Goal: Task Accomplishment & Management: Manage account settings

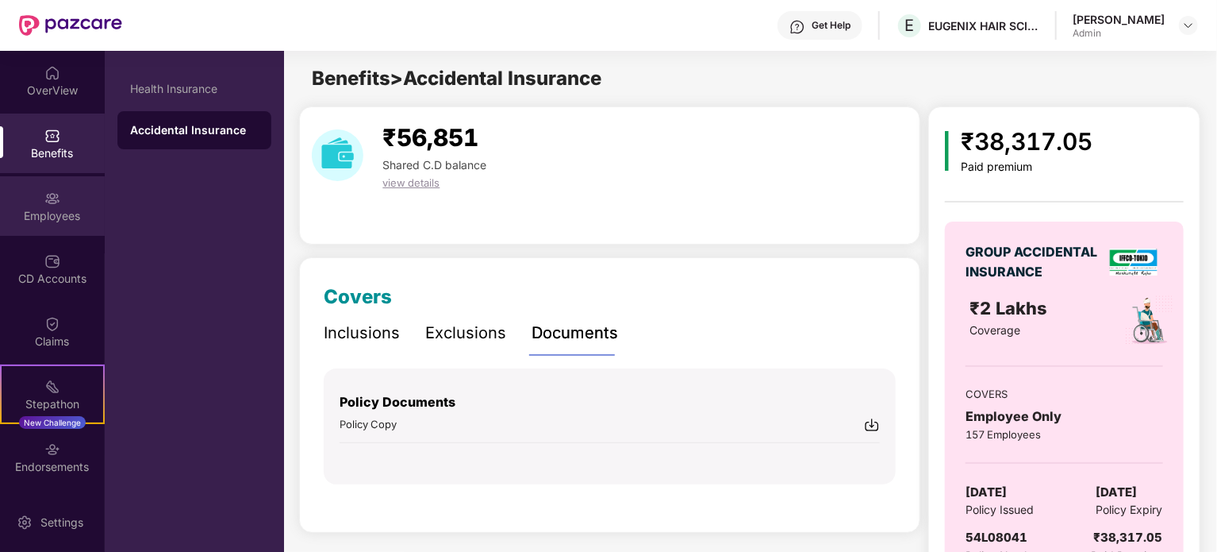
scroll to position [60, 0]
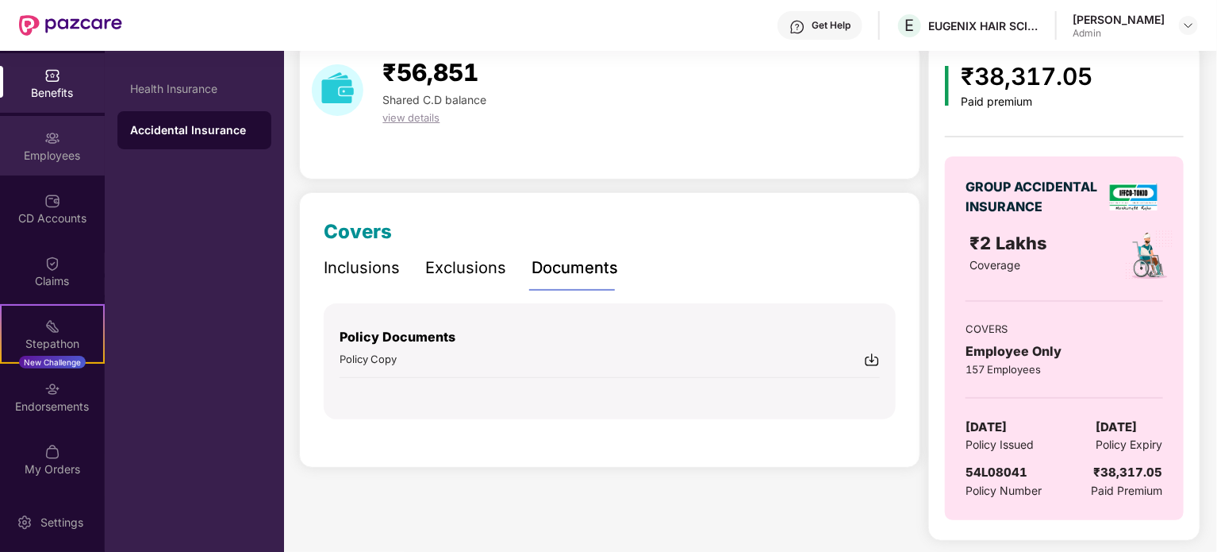
click at [48, 158] on div "Employees" at bounding box center [52, 156] width 105 height 16
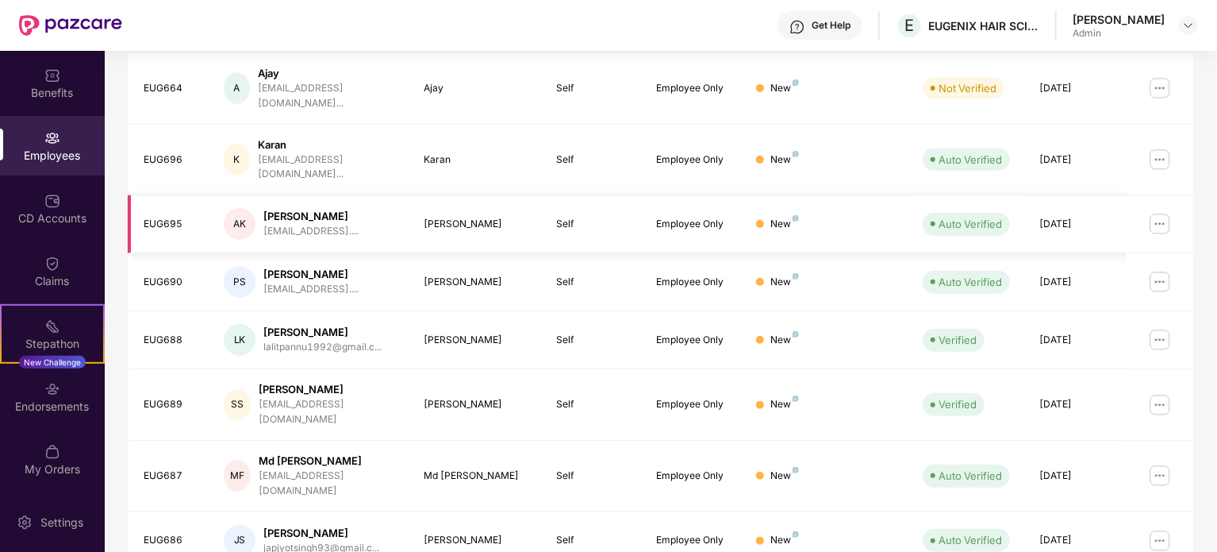
scroll to position [421, 0]
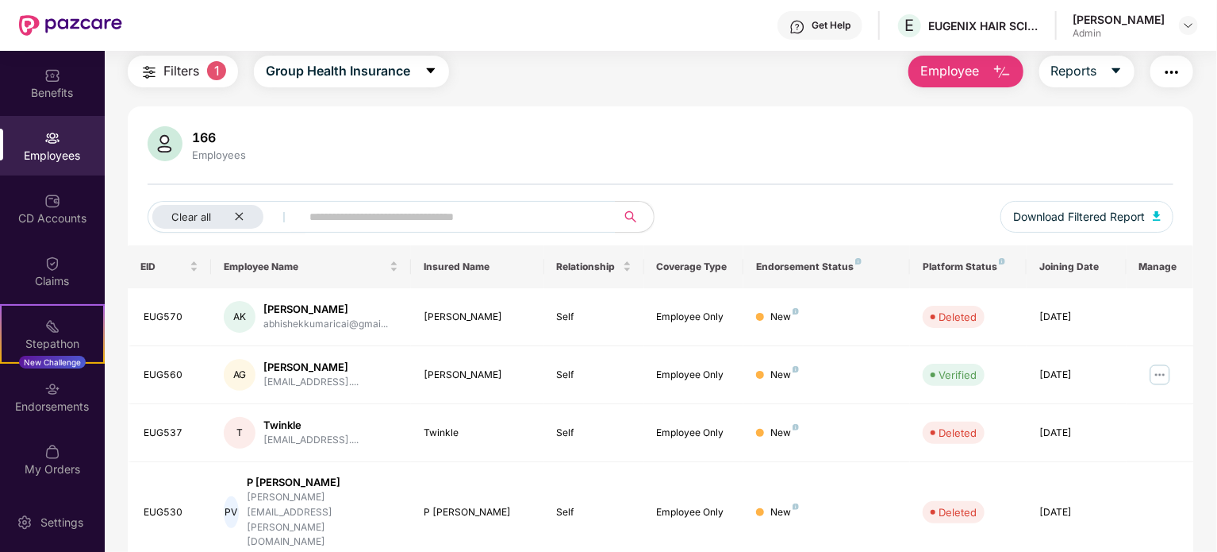
scroll to position [0, 0]
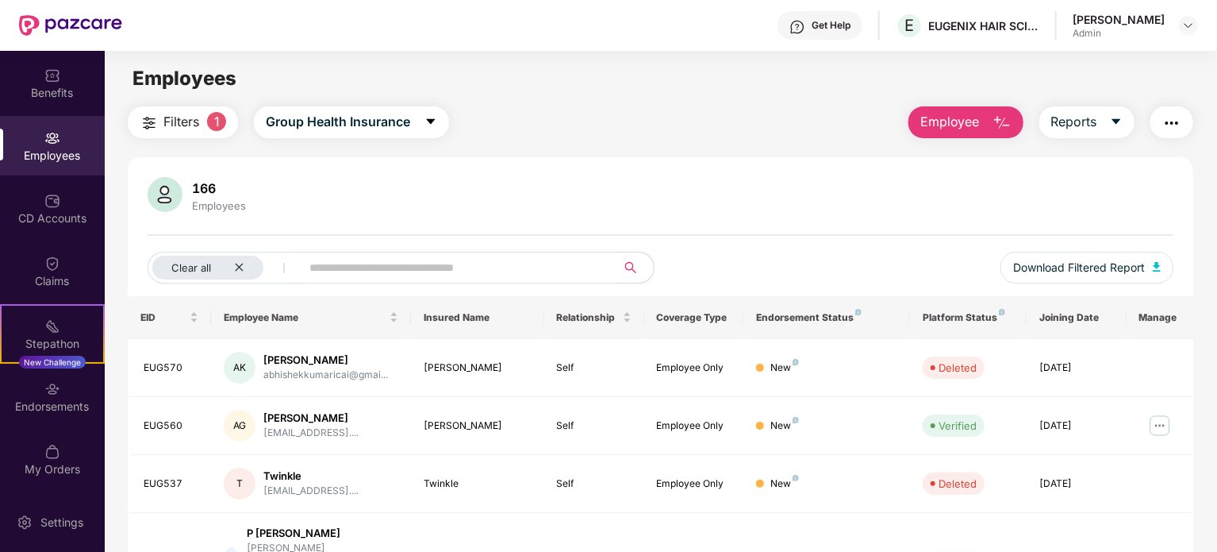
click at [486, 270] on input "text" at bounding box center [451, 268] width 285 height 24
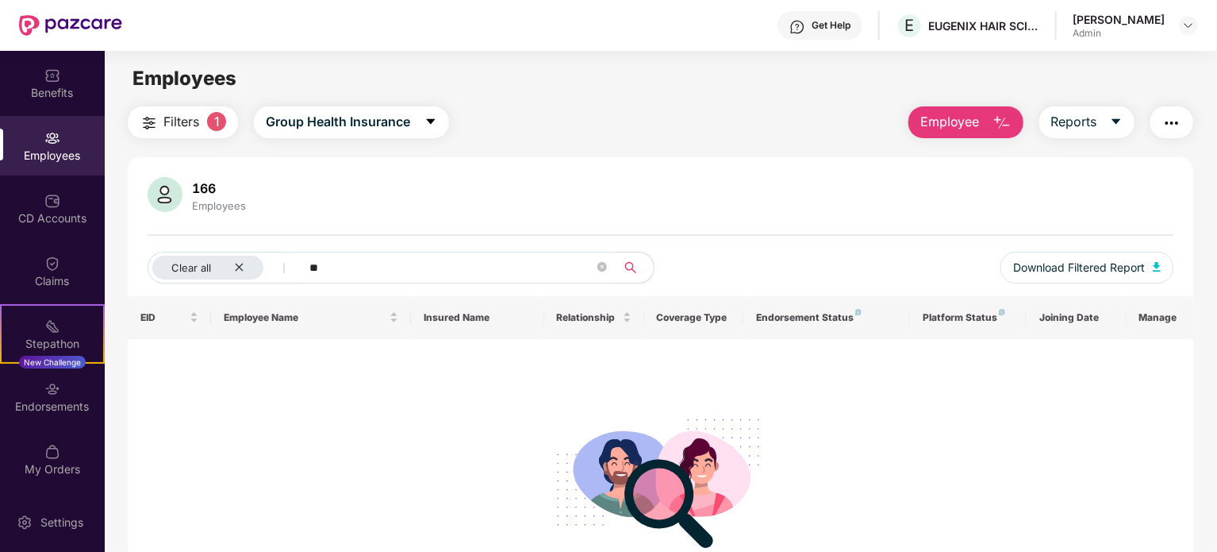
type input "*"
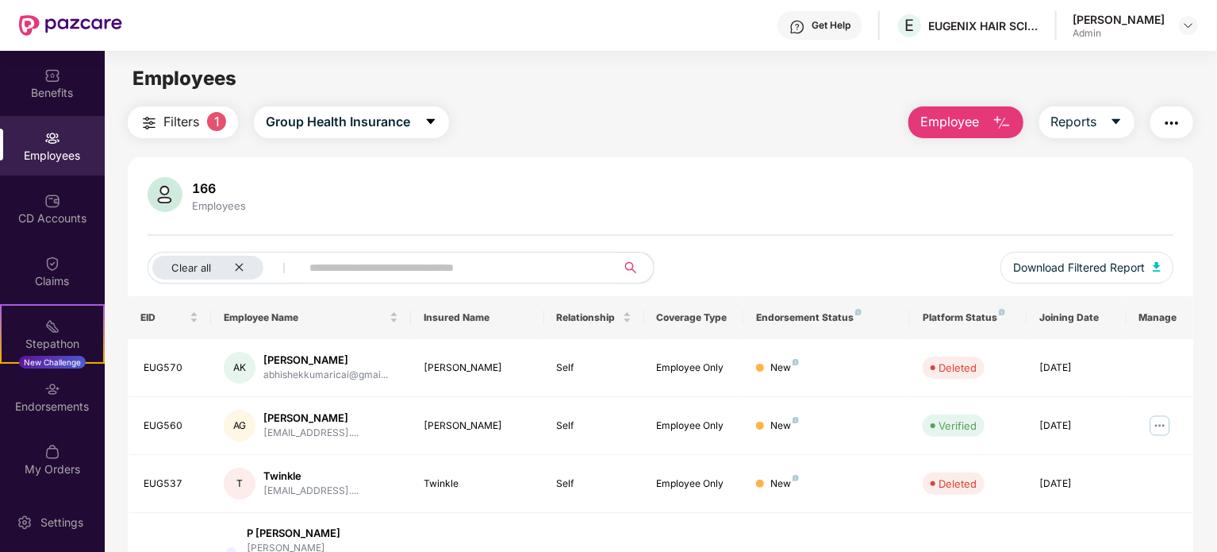
click at [211, 121] on span "1" at bounding box center [216, 121] width 19 height 19
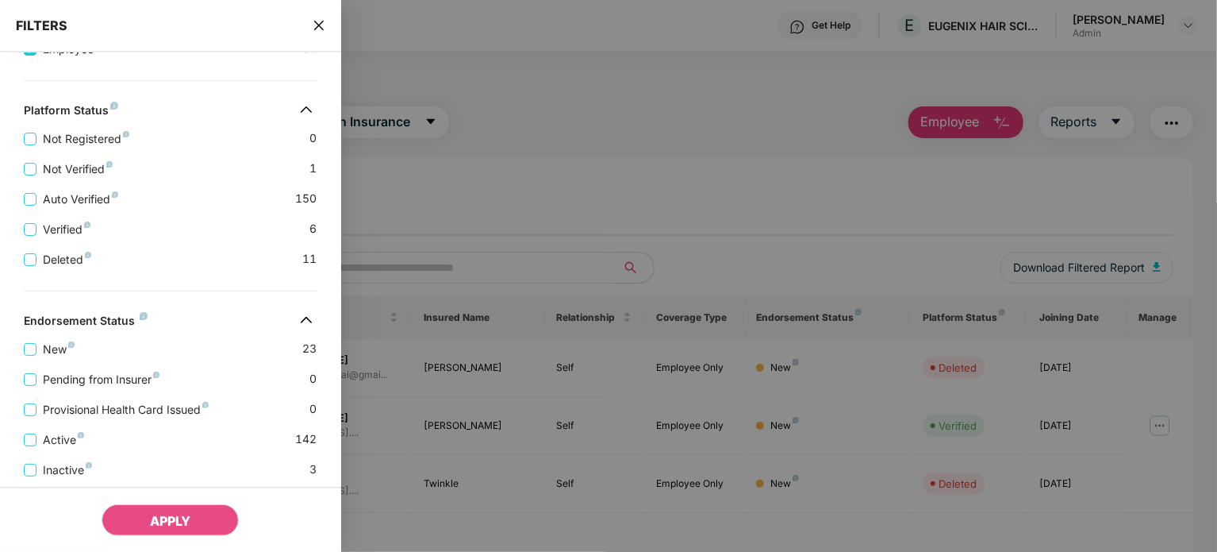
scroll to position [359, 0]
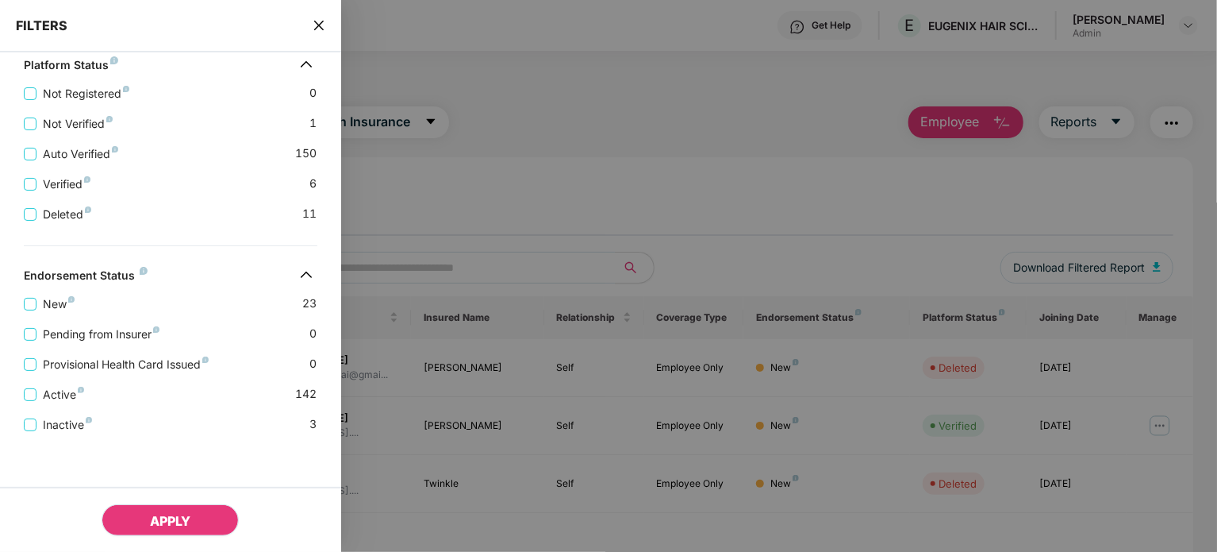
click at [159, 520] on span "APPLY" at bounding box center [170, 521] width 40 height 16
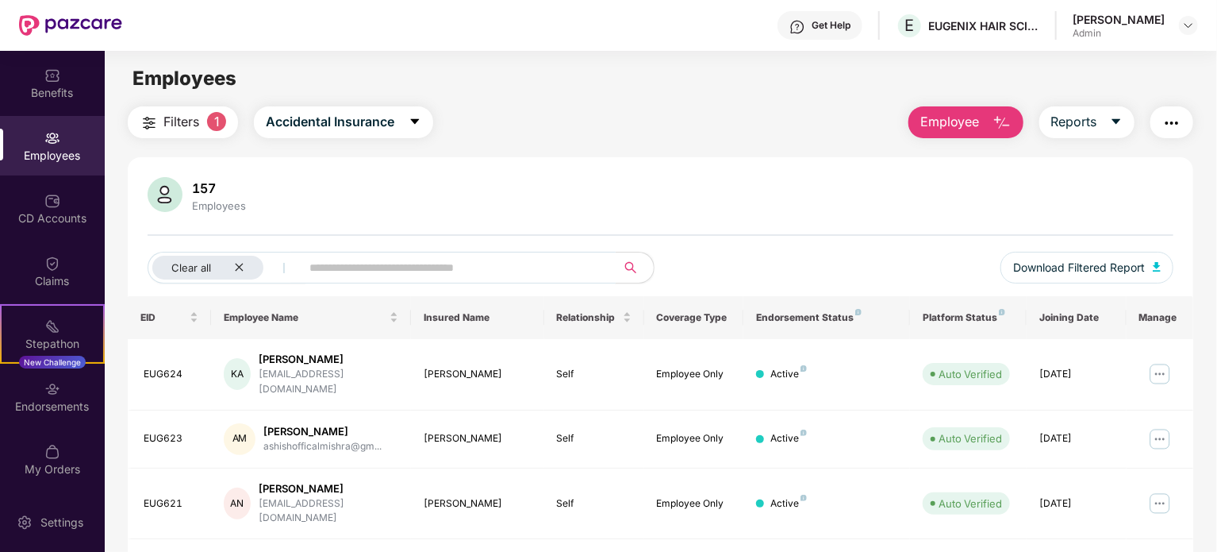
click at [319, 266] on input "text" at bounding box center [451, 268] width 285 height 24
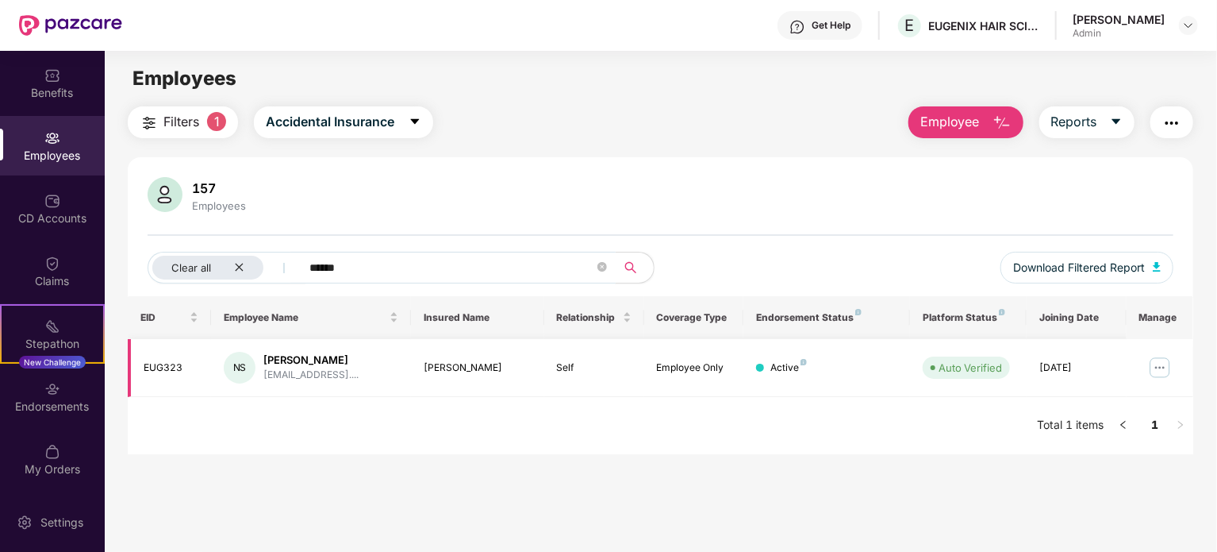
type input "******"
click at [1156, 371] on img at bounding box center [1159, 367] width 25 height 25
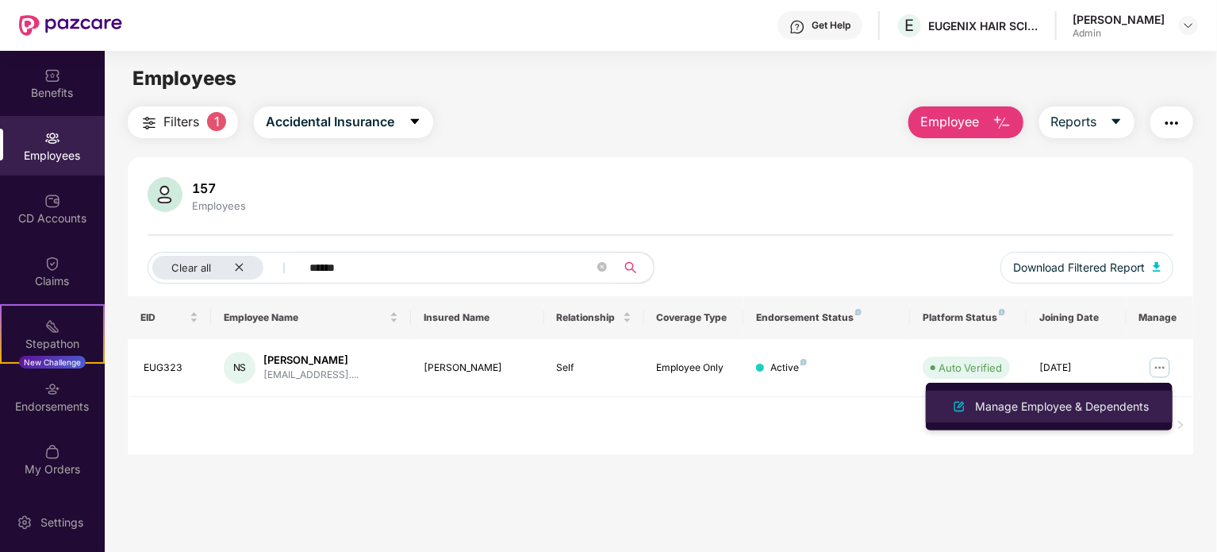
click at [1023, 414] on div "Manage Employee & Dependents" at bounding box center [1062, 406] width 180 height 17
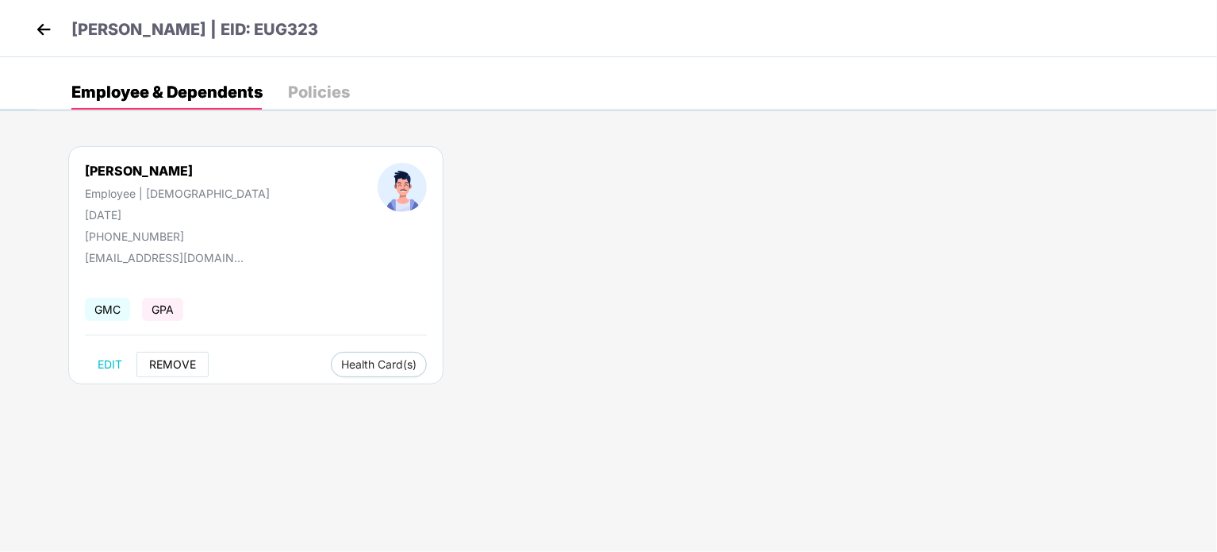
click at [168, 359] on span "REMOVE" at bounding box center [172, 364] width 47 height 13
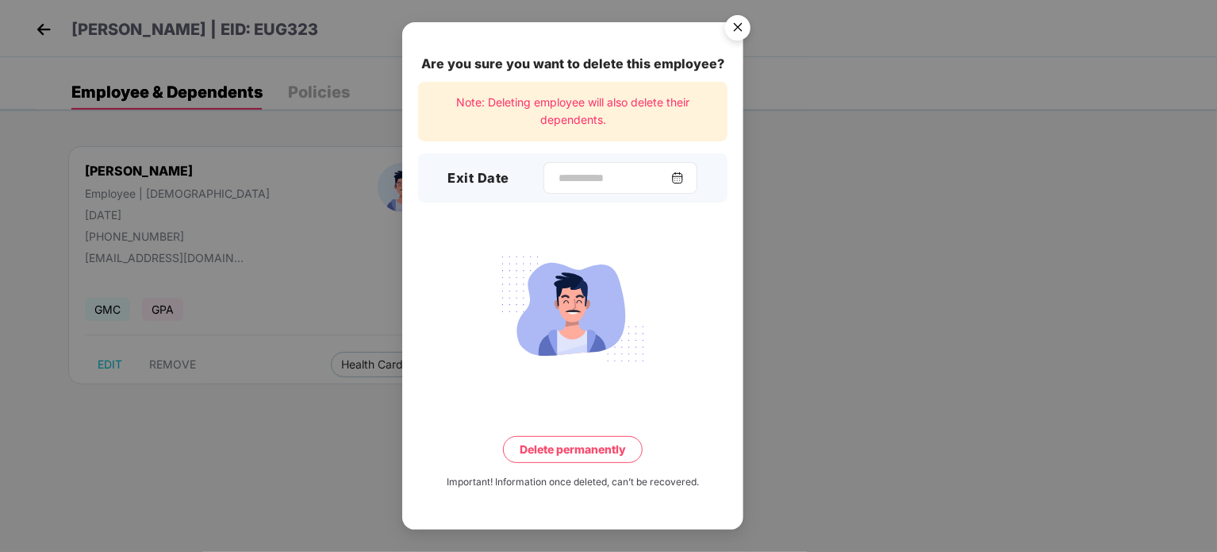
click at [684, 177] on img at bounding box center [677, 177] width 13 height 13
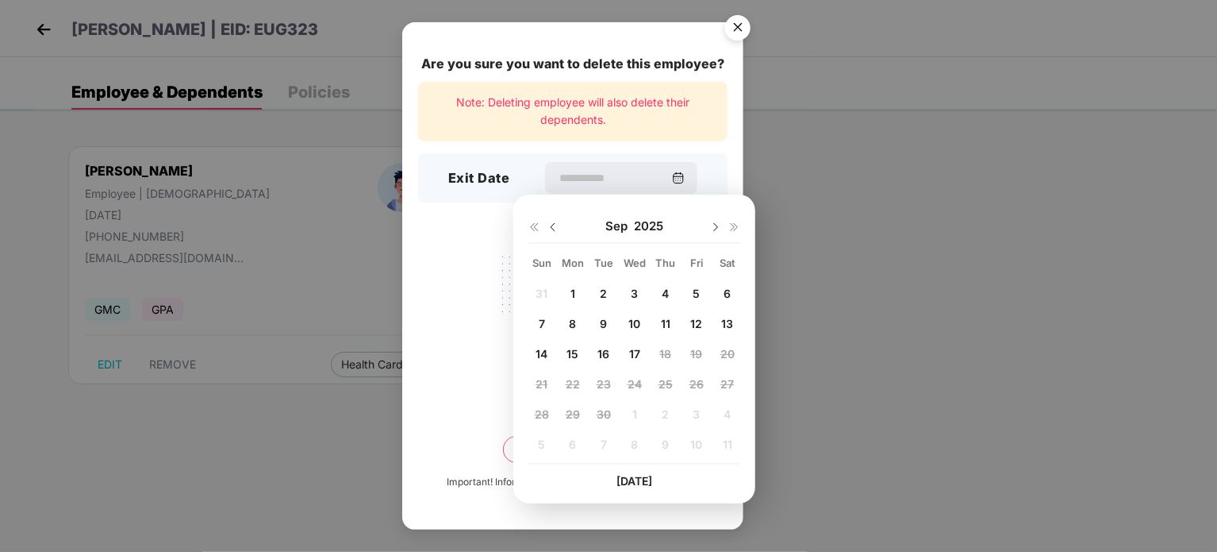
click at [636, 348] on span "17" at bounding box center [634, 353] width 11 height 13
type input "**********"
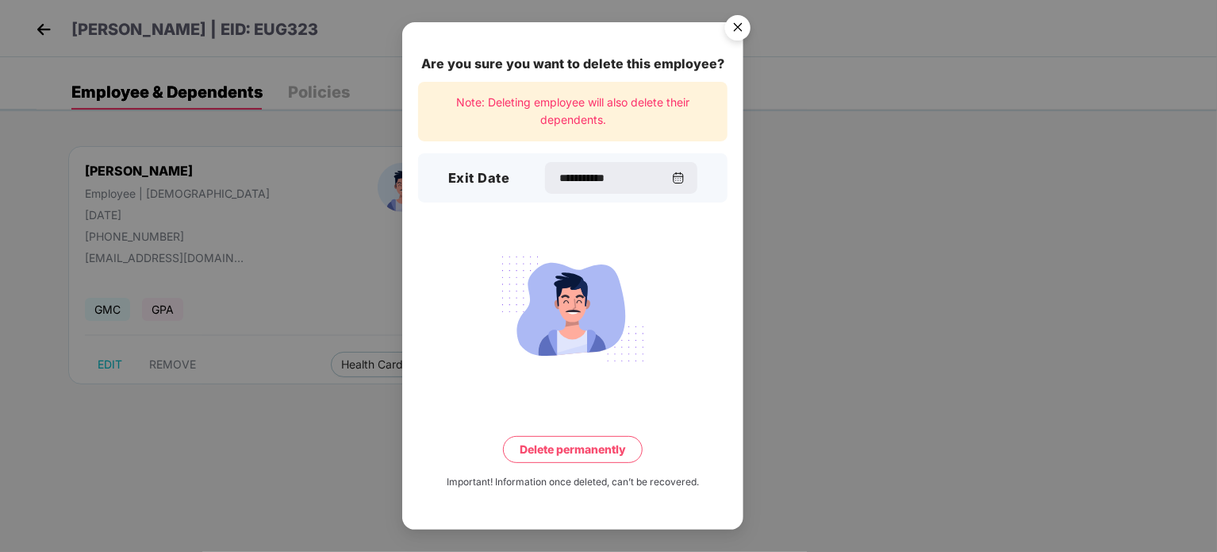
click at [590, 444] on button "Delete permanently" at bounding box center [573, 449] width 140 height 27
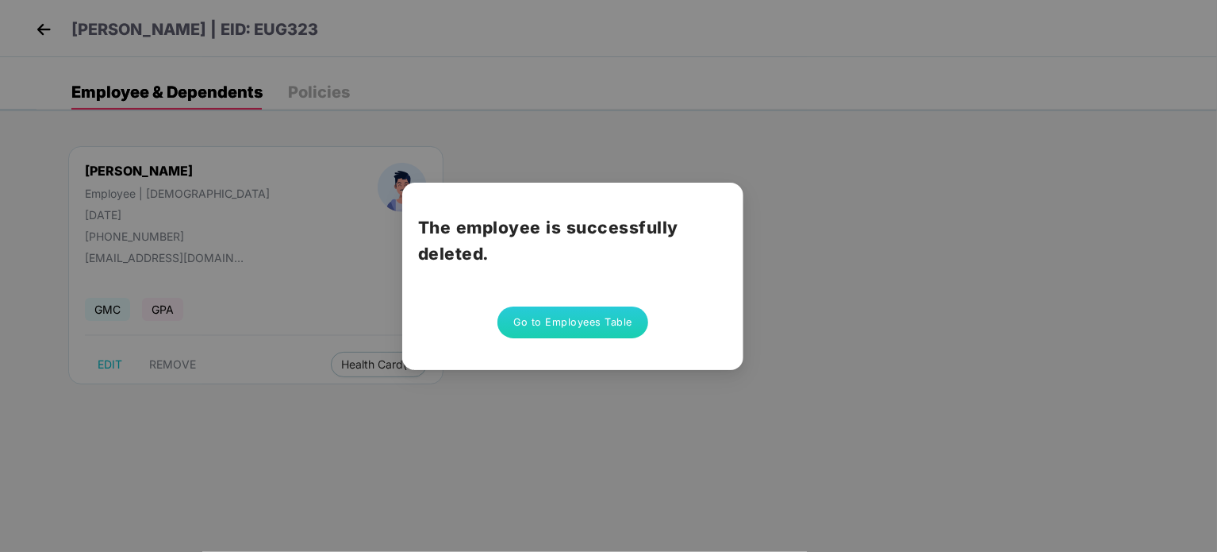
click at [564, 322] on button "Go to Employees Table" at bounding box center [573, 322] width 151 height 32
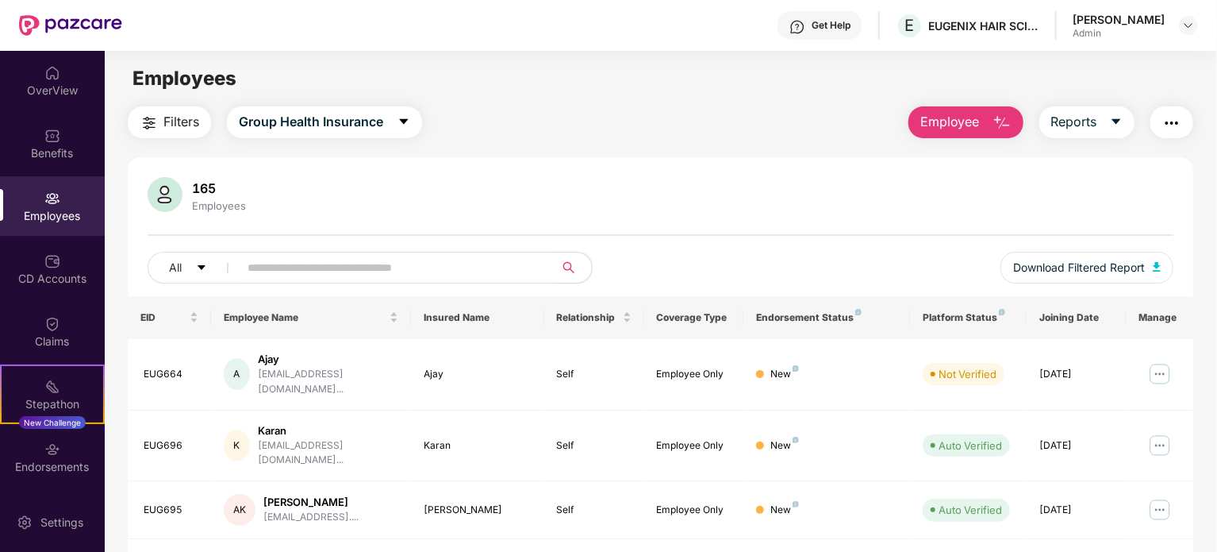
click at [309, 261] on input "text" at bounding box center [390, 268] width 285 height 24
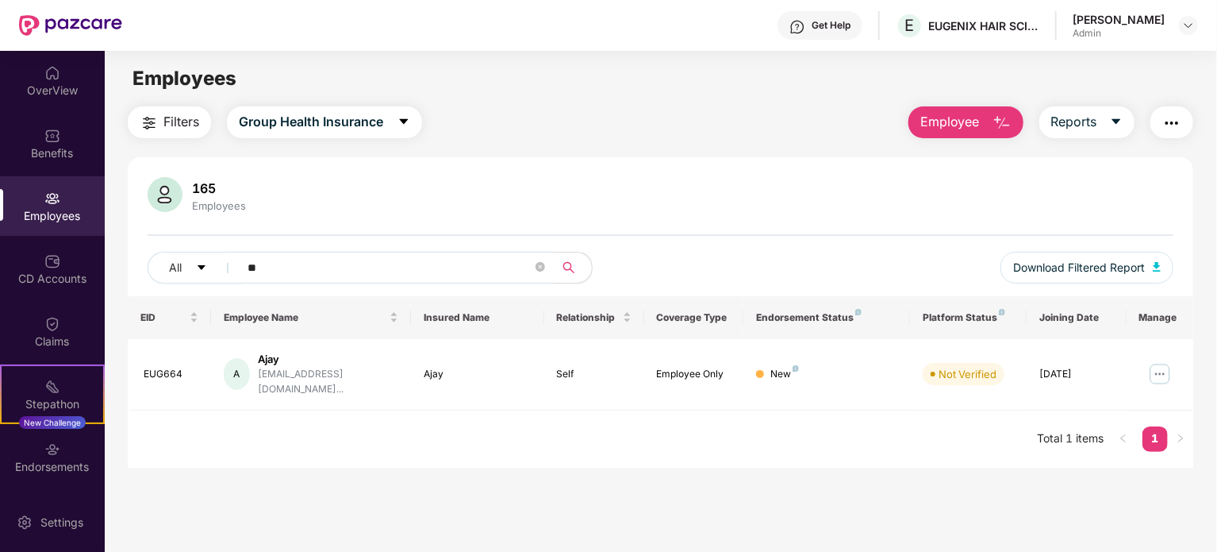
type input "*"
